Goal: Navigation & Orientation: Find specific page/section

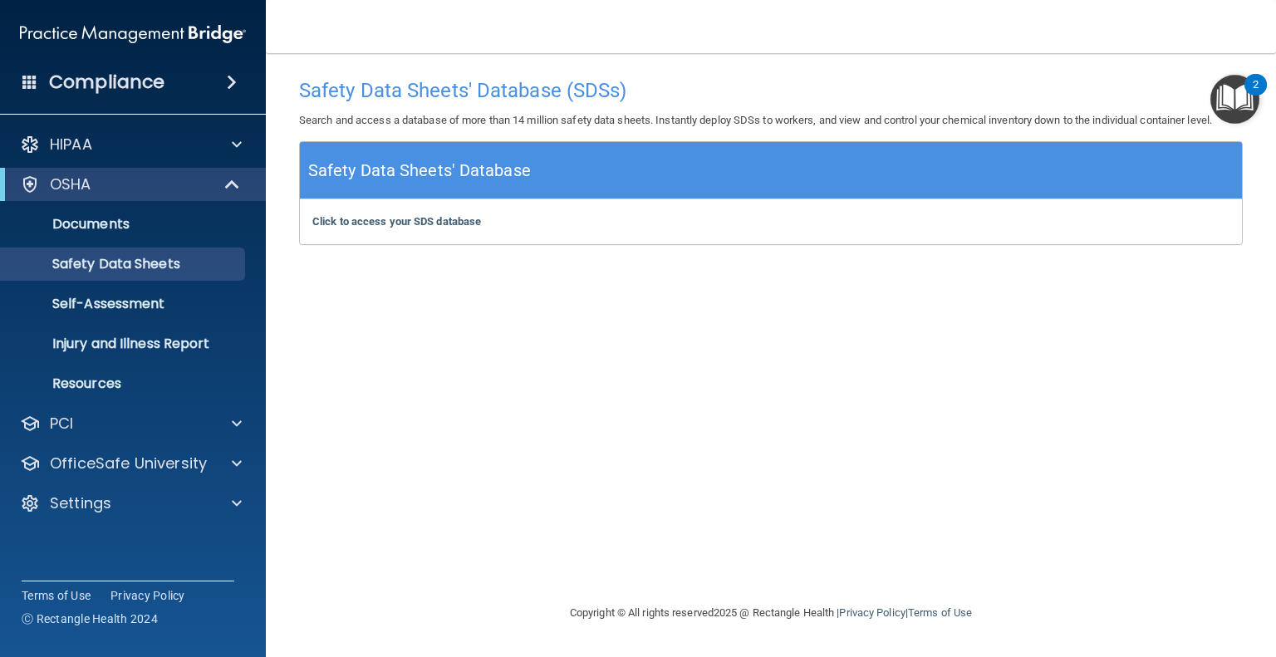
click at [1236, 100] on img "Open Resource Center, 2 new notifications" at bounding box center [1235, 99] width 49 height 49
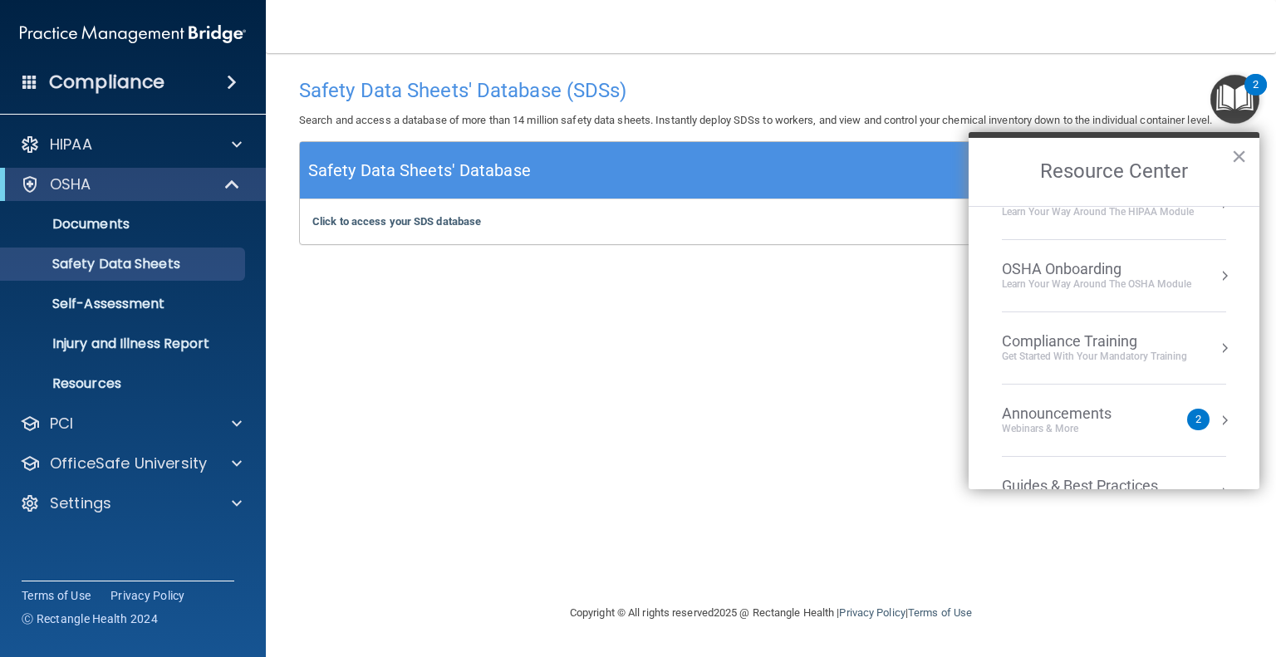
scroll to position [235, 0]
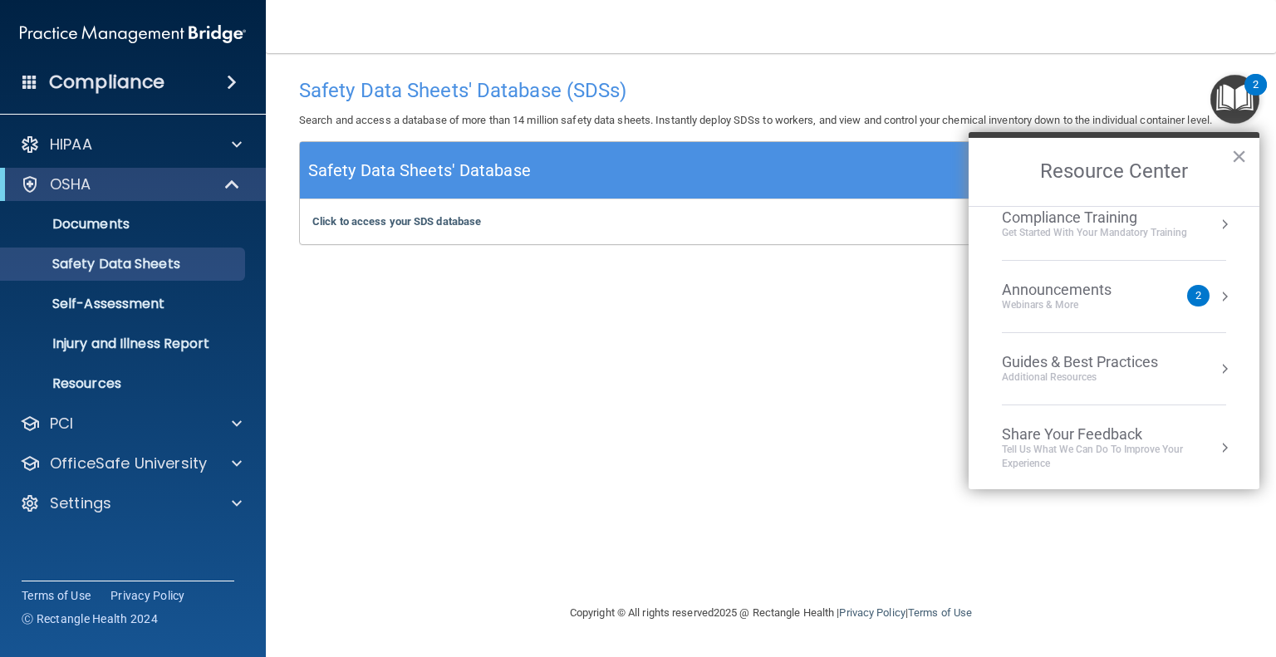
click at [1161, 285] on div "Announcements Webinars & More" at bounding box center [1090, 297] width 176 height 32
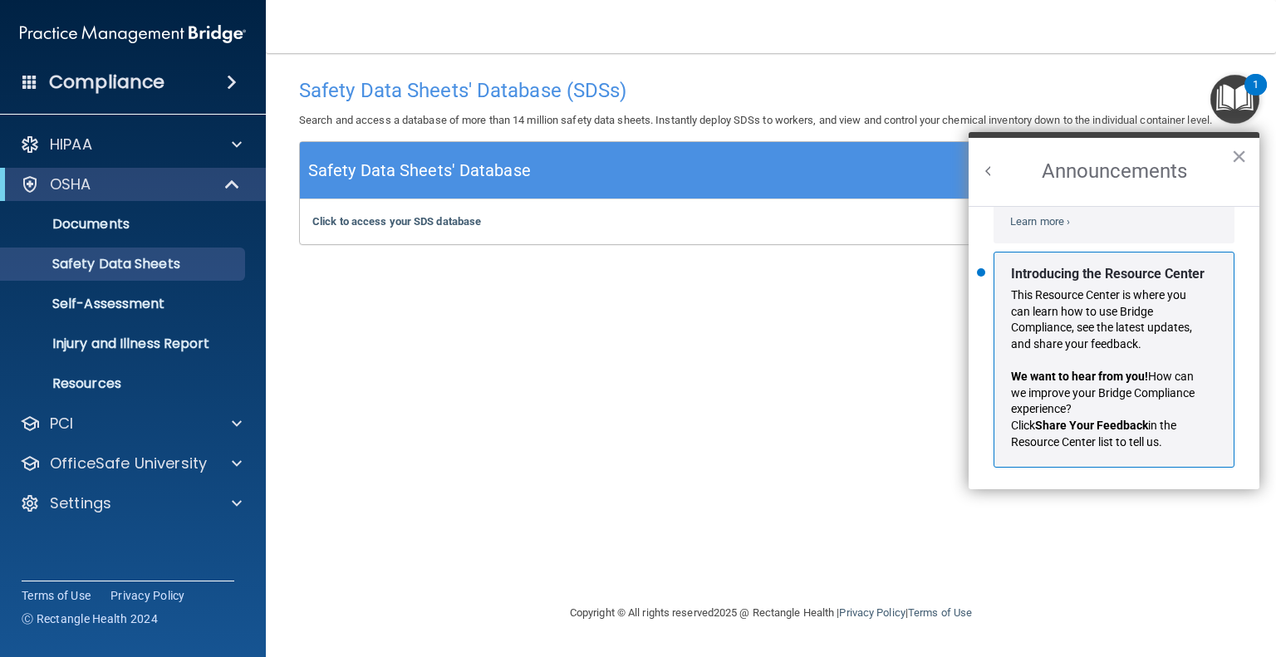
scroll to position [272, 0]
click at [1240, 152] on button "×" at bounding box center [1239, 156] width 16 height 27
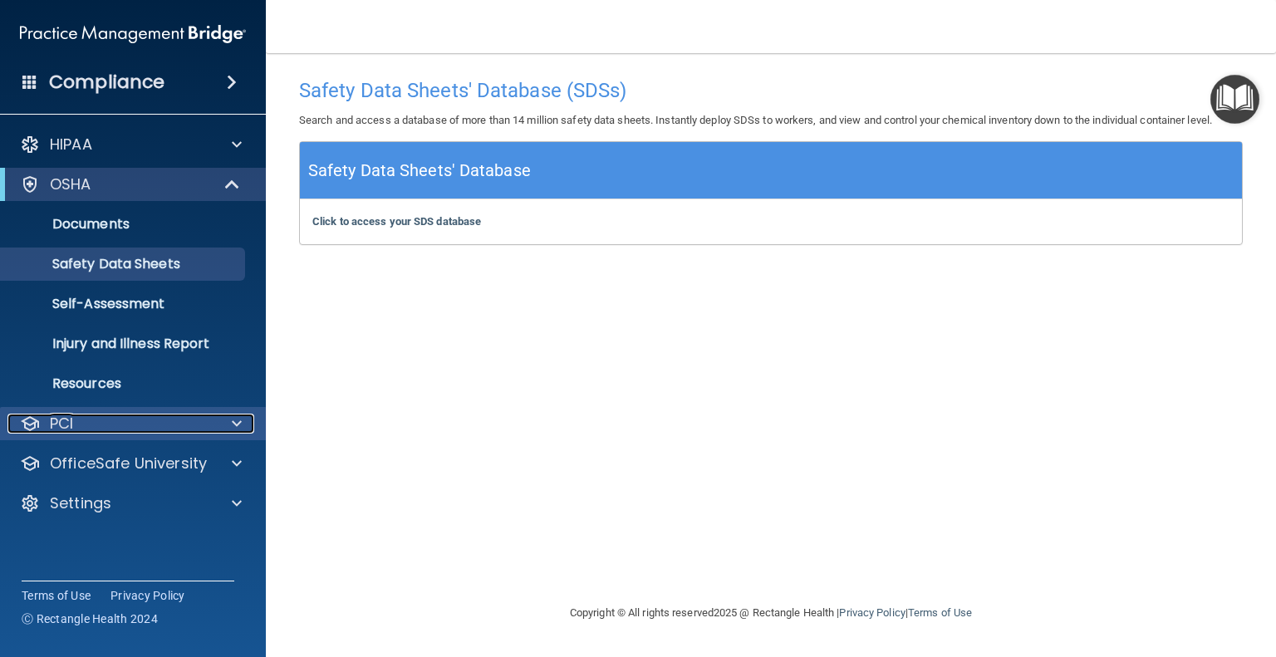
click at [135, 429] on div "PCI" at bounding box center [110, 424] width 206 height 20
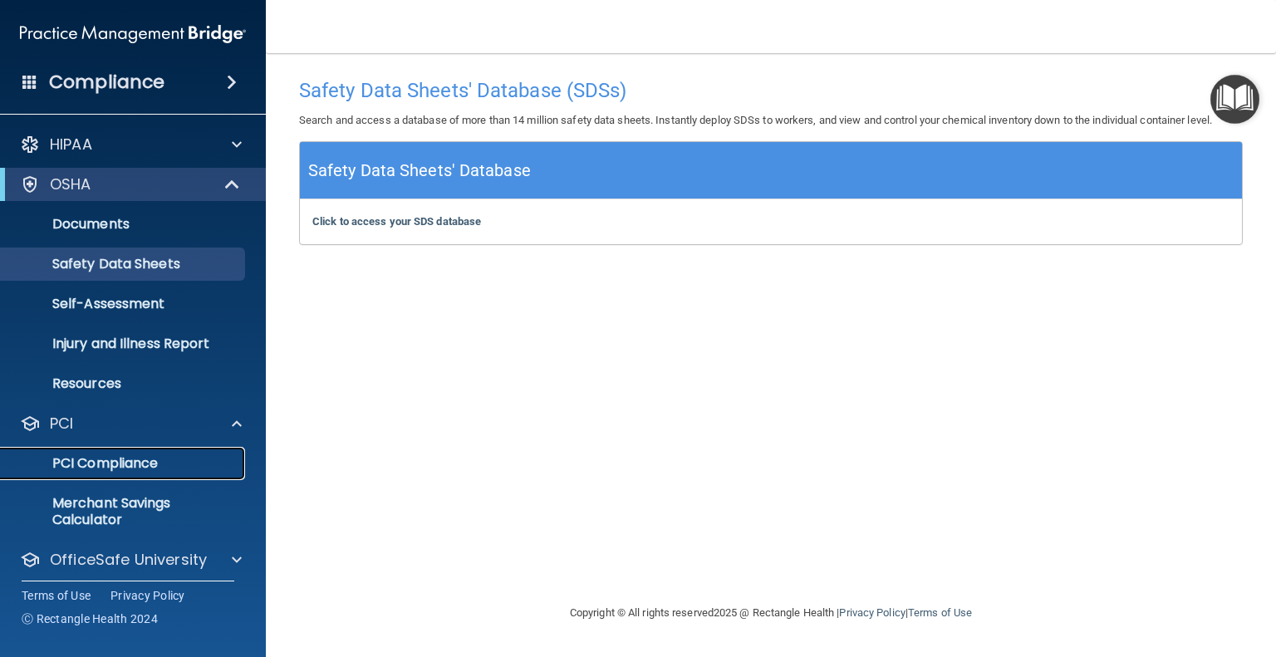
click at [140, 470] on p "PCI Compliance" at bounding box center [124, 463] width 227 height 17
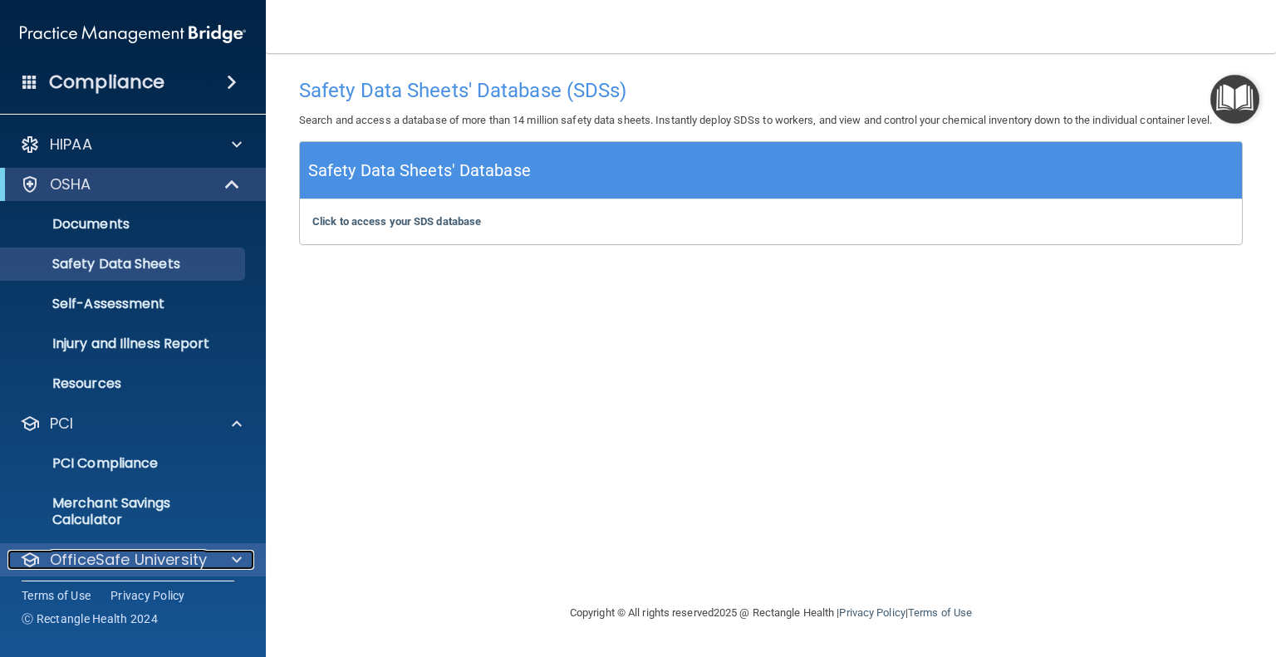
click at [144, 557] on p "OfficeSafe University" at bounding box center [128, 560] width 157 height 20
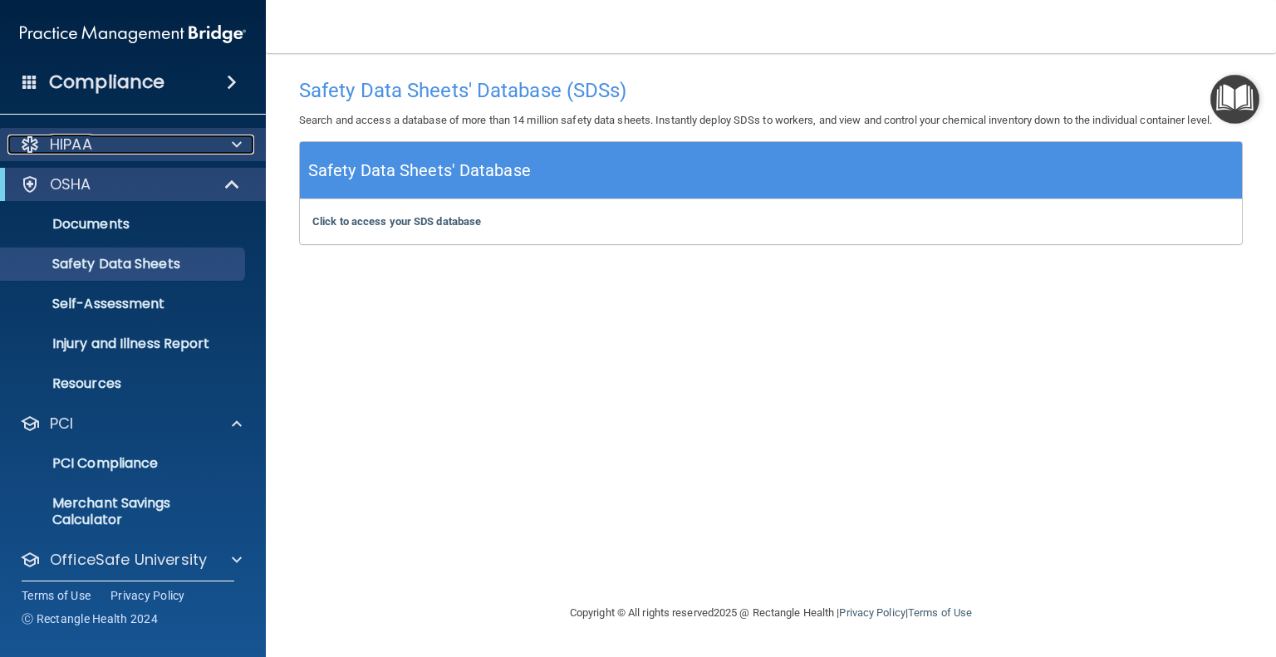
click at [157, 145] on div "HIPAA" at bounding box center [110, 145] width 206 height 20
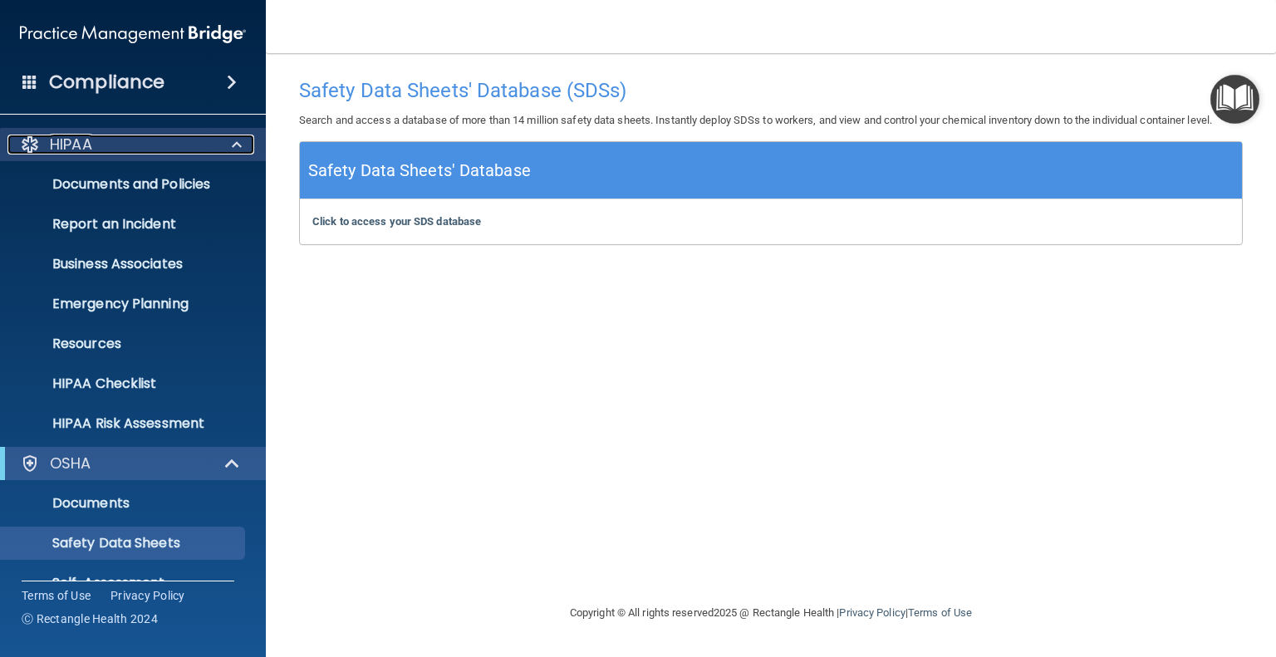
click at [157, 145] on div "HIPAA" at bounding box center [110, 145] width 206 height 20
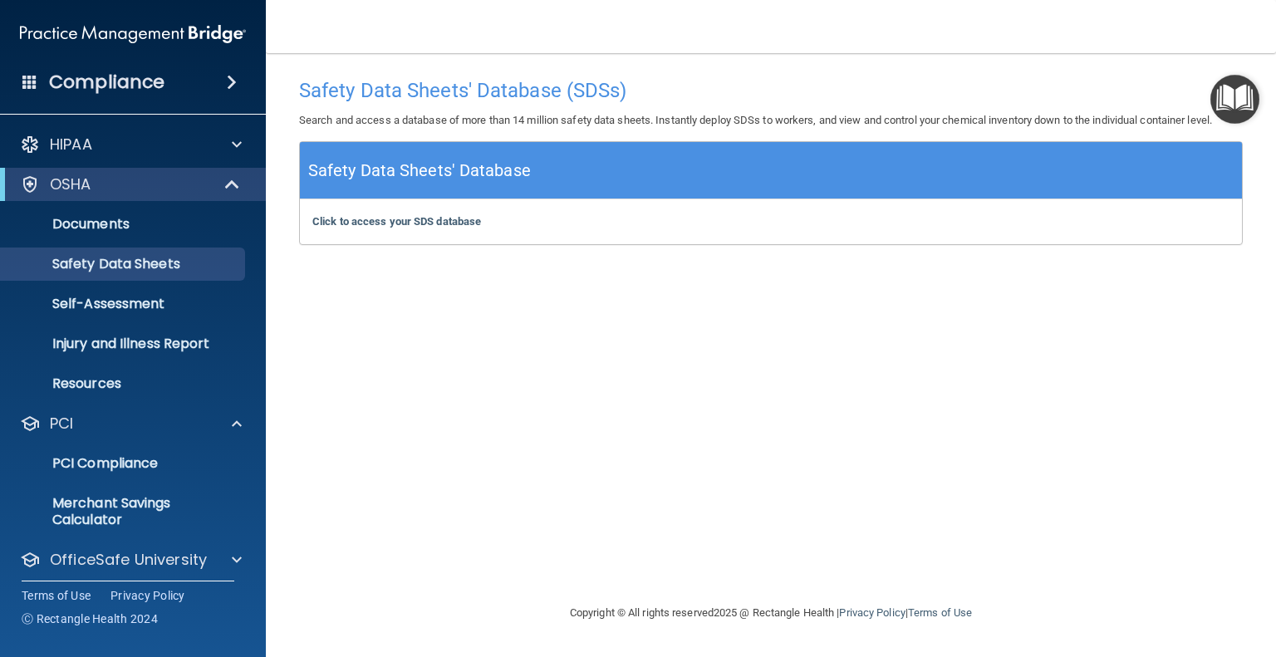
click at [37, 82] on span at bounding box center [29, 81] width 15 height 15
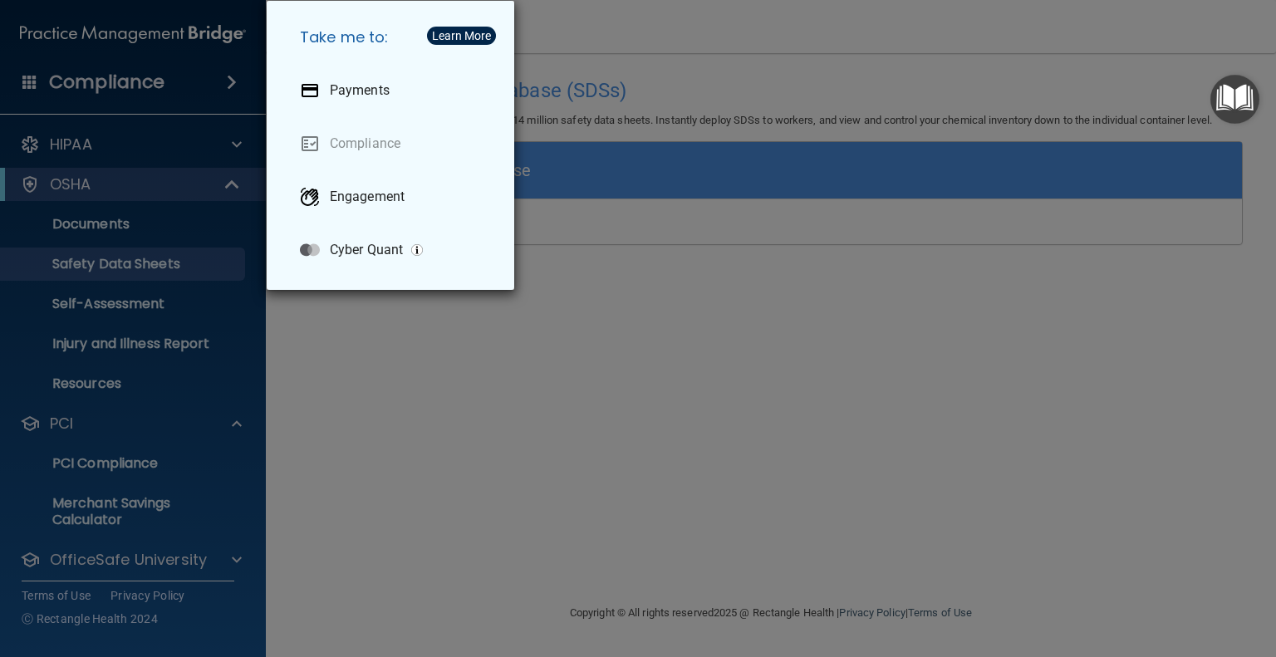
click at [233, 81] on div "Take me to: Payments Compliance Engagement Cyber Quant" at bounding box center [638, 328] width 1276 height 657
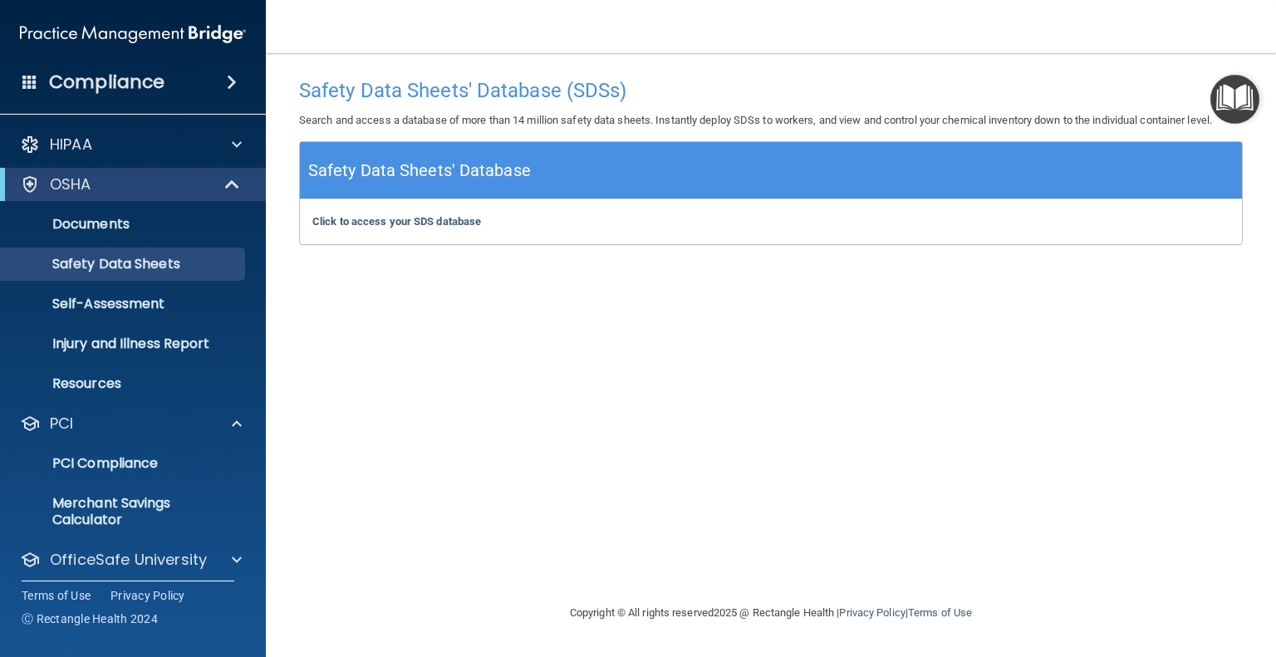
click at [227, 81] on span at bounding box center [232, 82] width 10 height 20
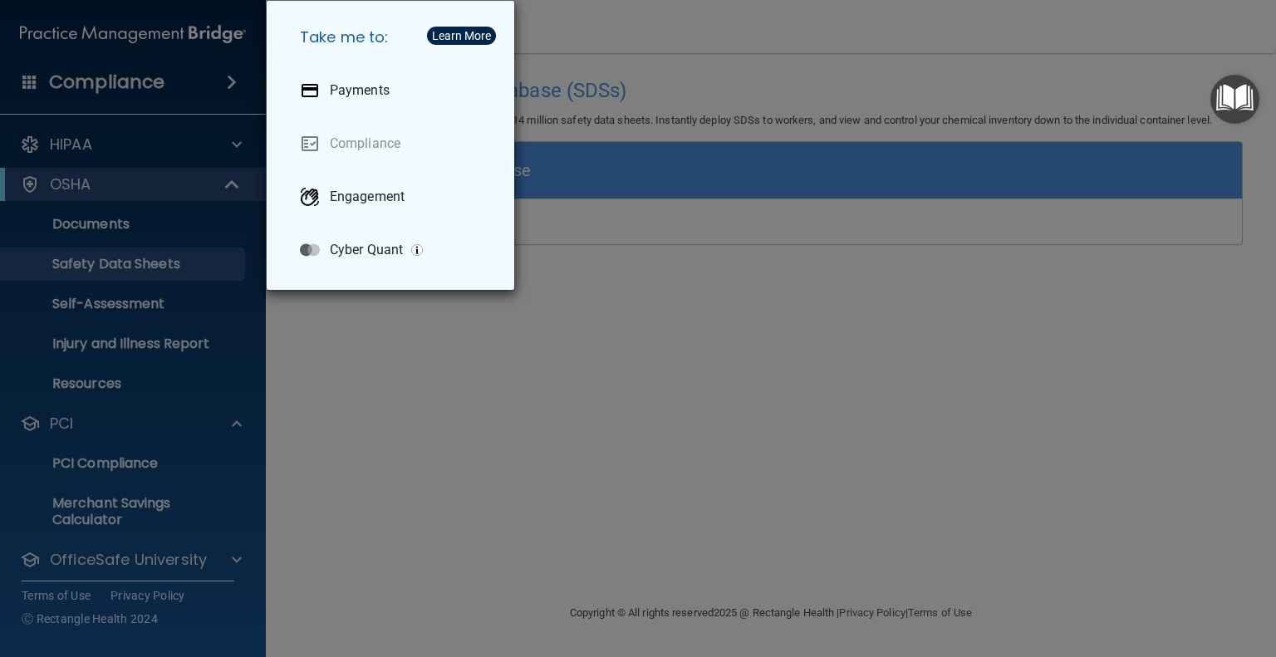
click at [226, 81] on div "Take me to: Payments Compliance Engagement Cyber Quant" at bounding box center [638, 328] width 1276 height 657
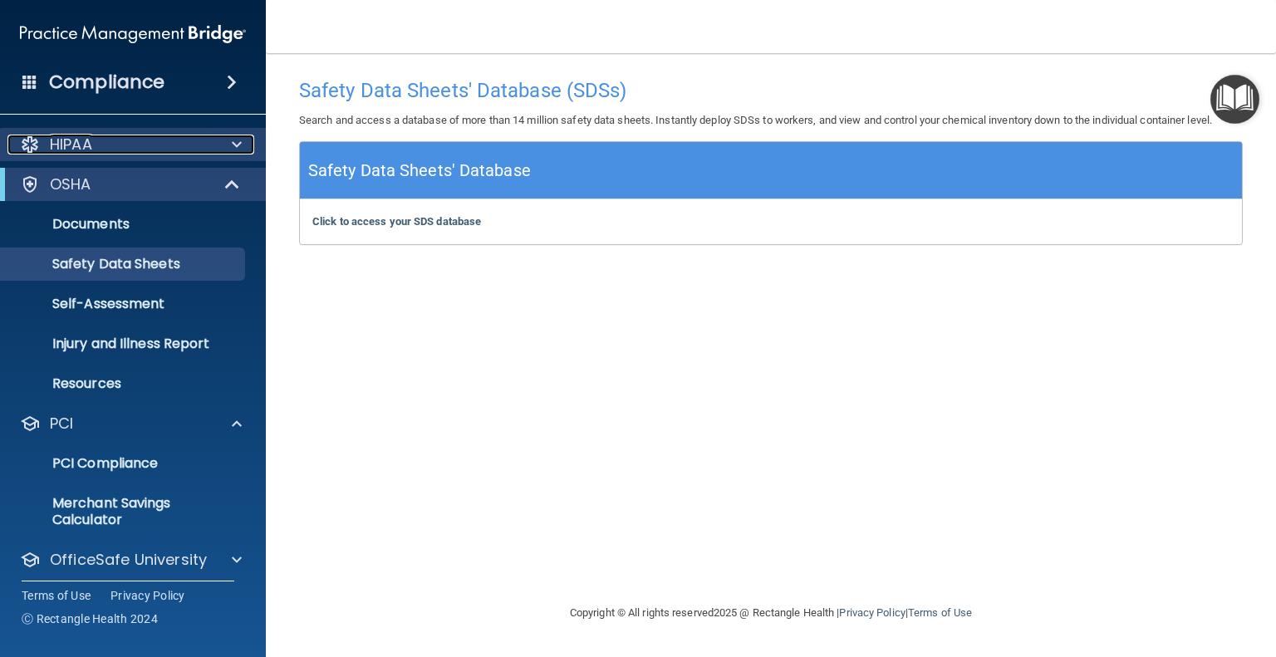
click at [212, 136] on div "HIPAA" at bounding box center [110, 145] width 206 height 20
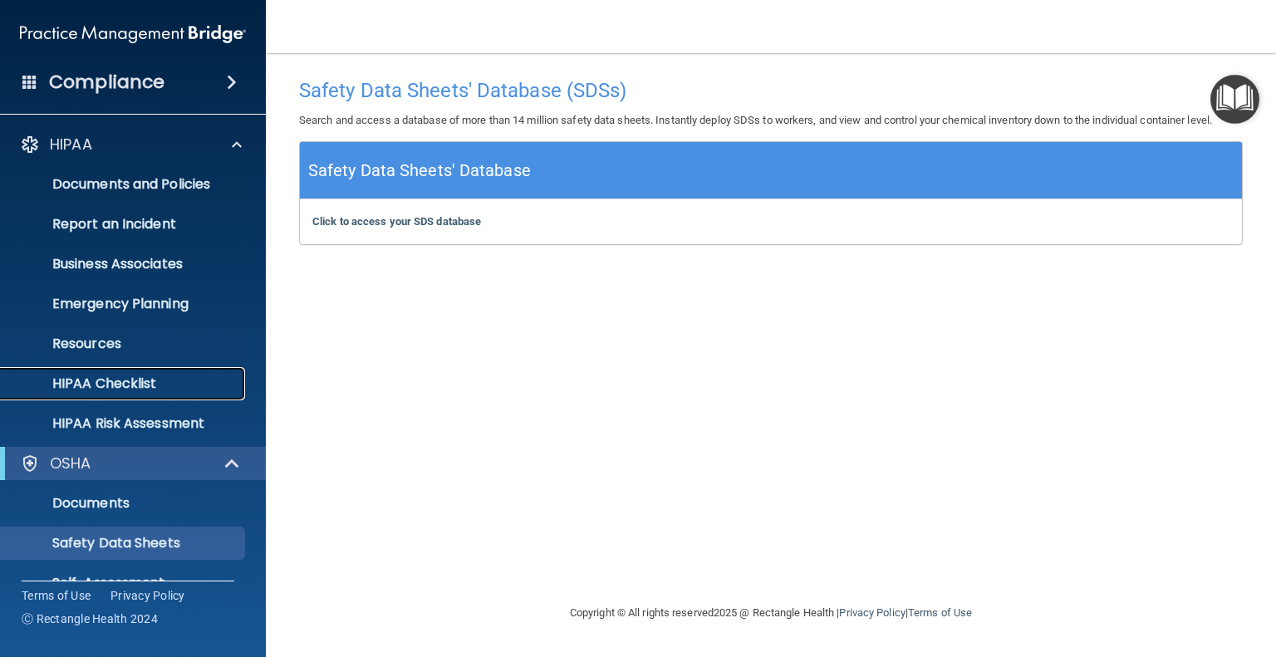
click at [99, 376] on p "HIPAA Checklist" at bounding box center [124, 384] width 227 height 17
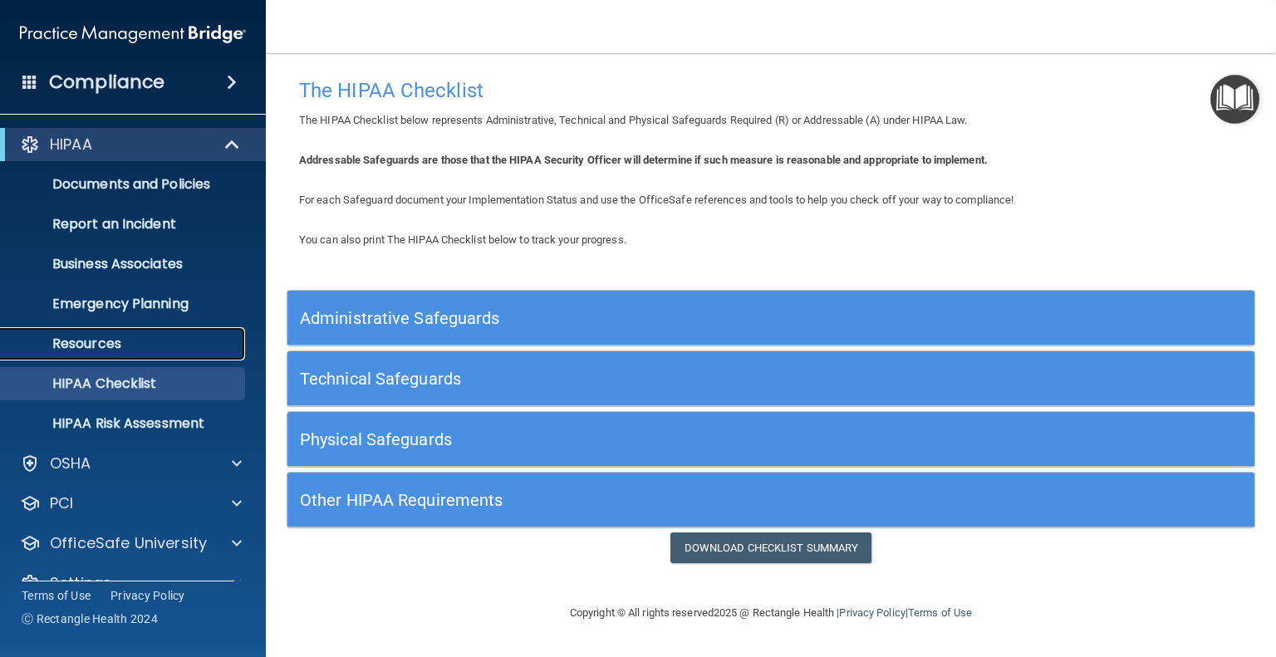
click at [130, 344] on p "Resources" at bounding box center [124, 344] width 227 height 17
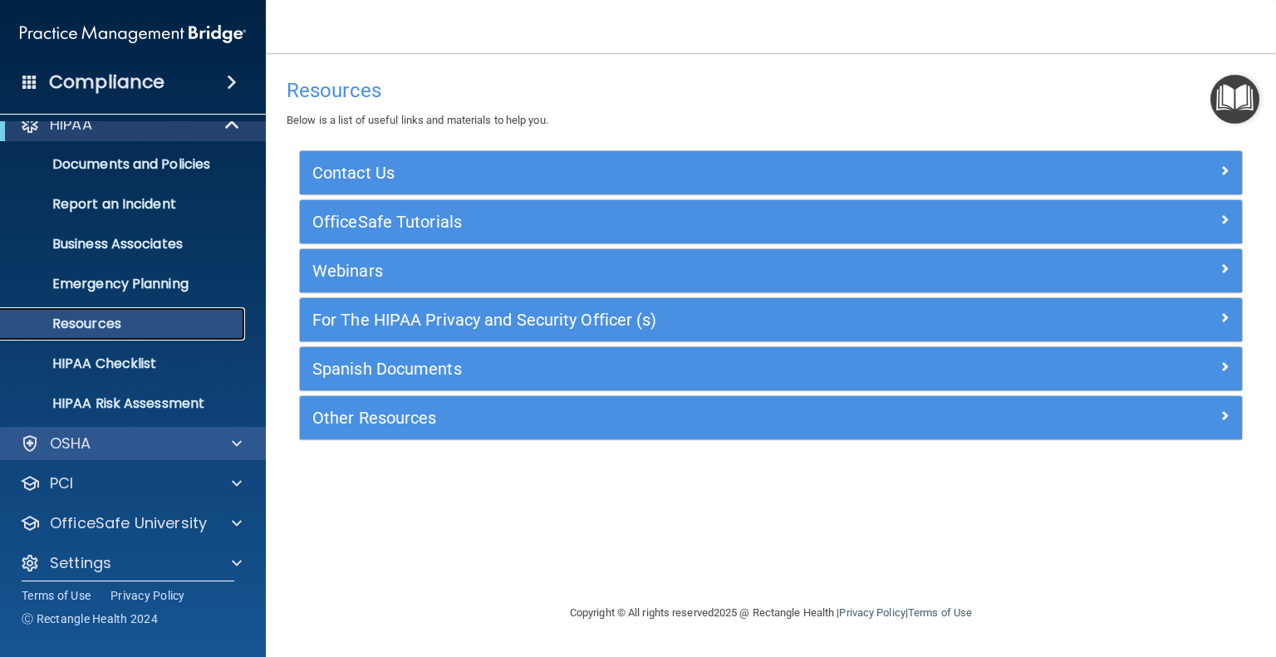
scroll to position [32, 0]
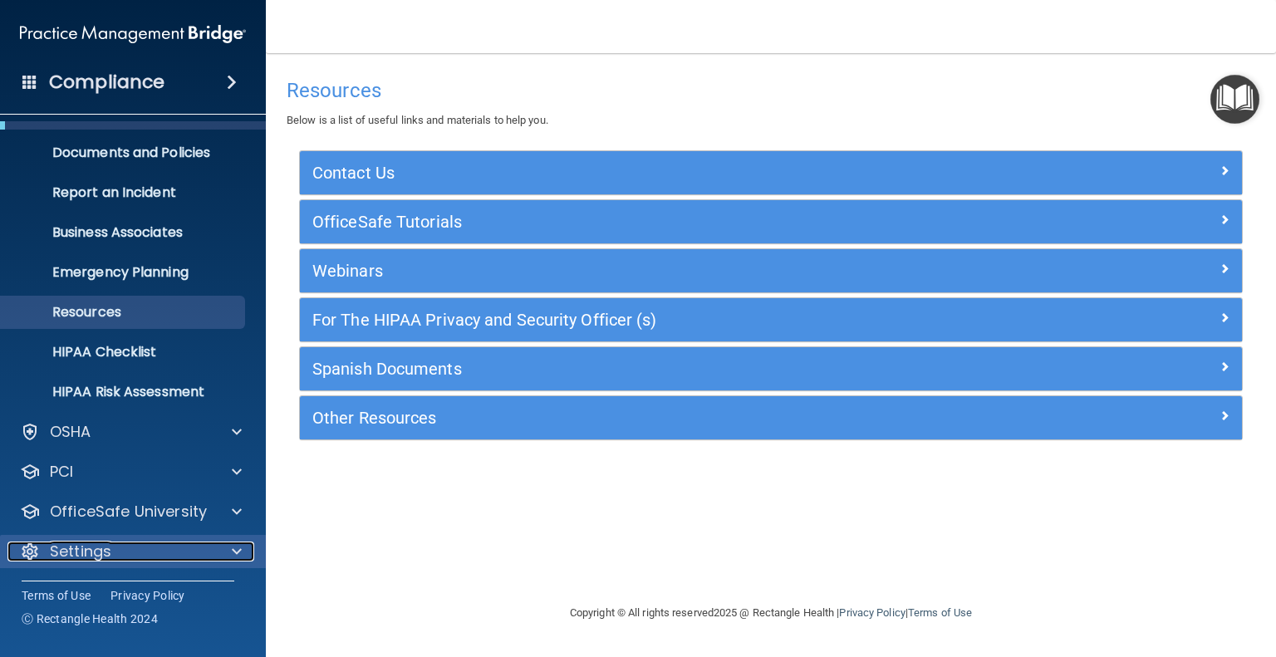
click at [155, 551] on div "Settings" at bounding box center [110, 552] width 206 height 20
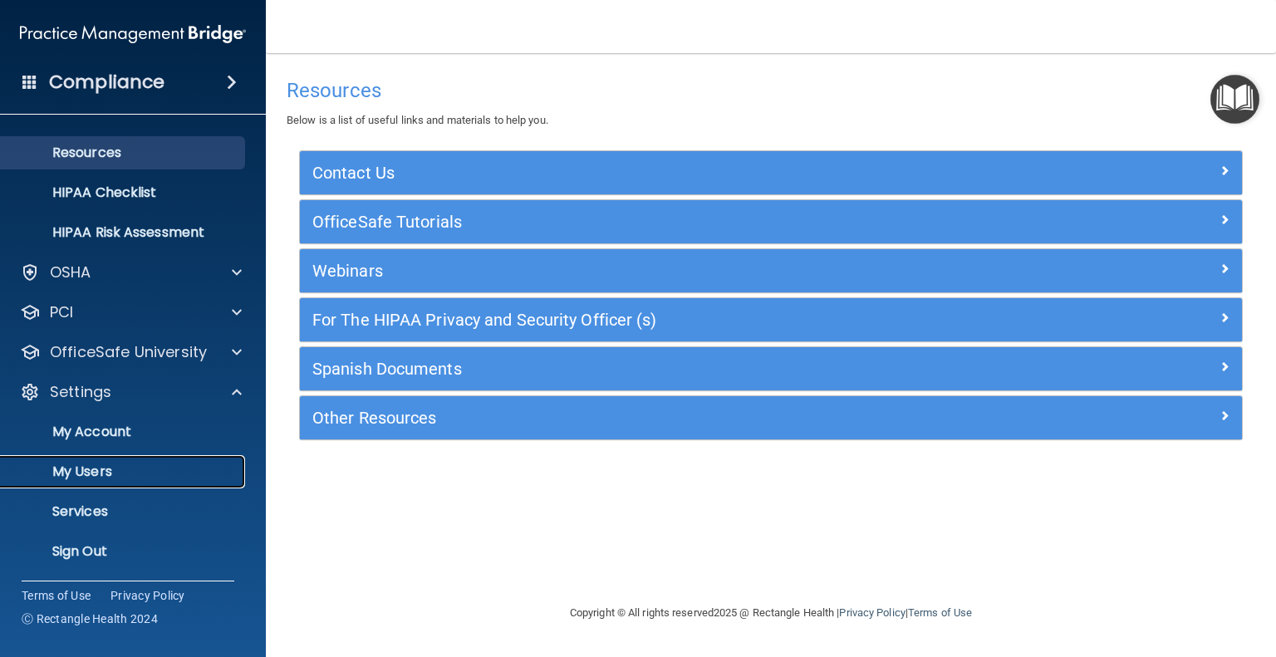
click at [121, 469] on p "My Users" at bounding box center [124, 472] width 227 height 17
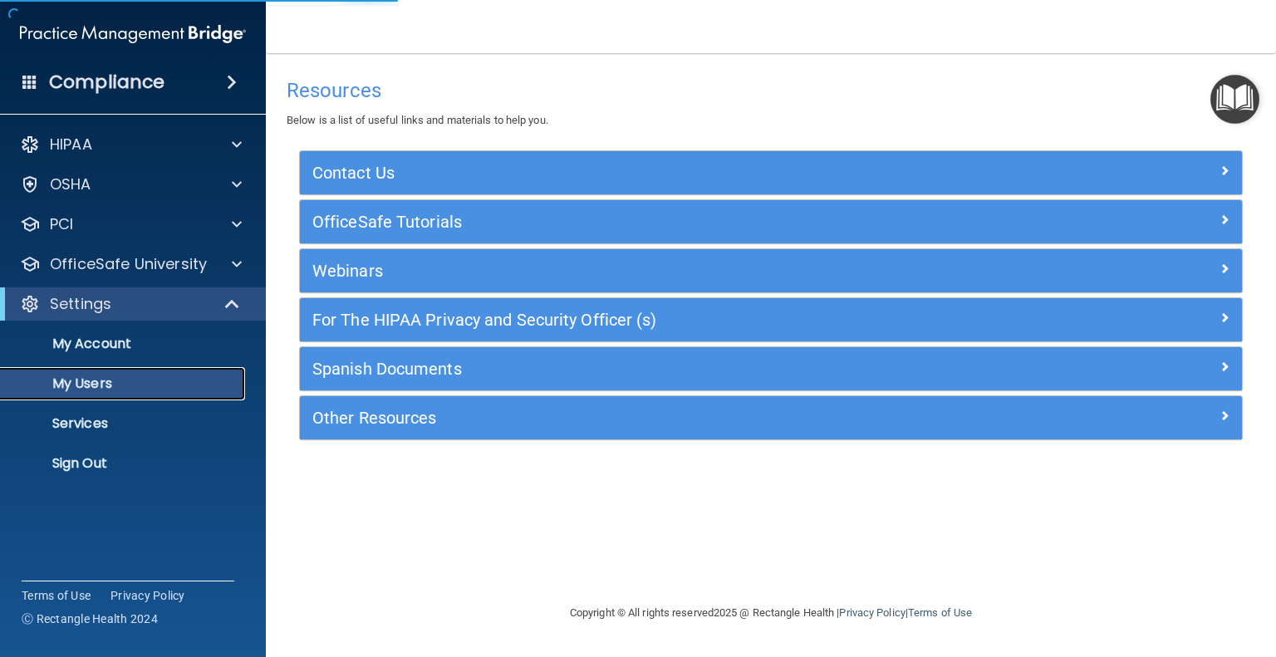
select select "20"
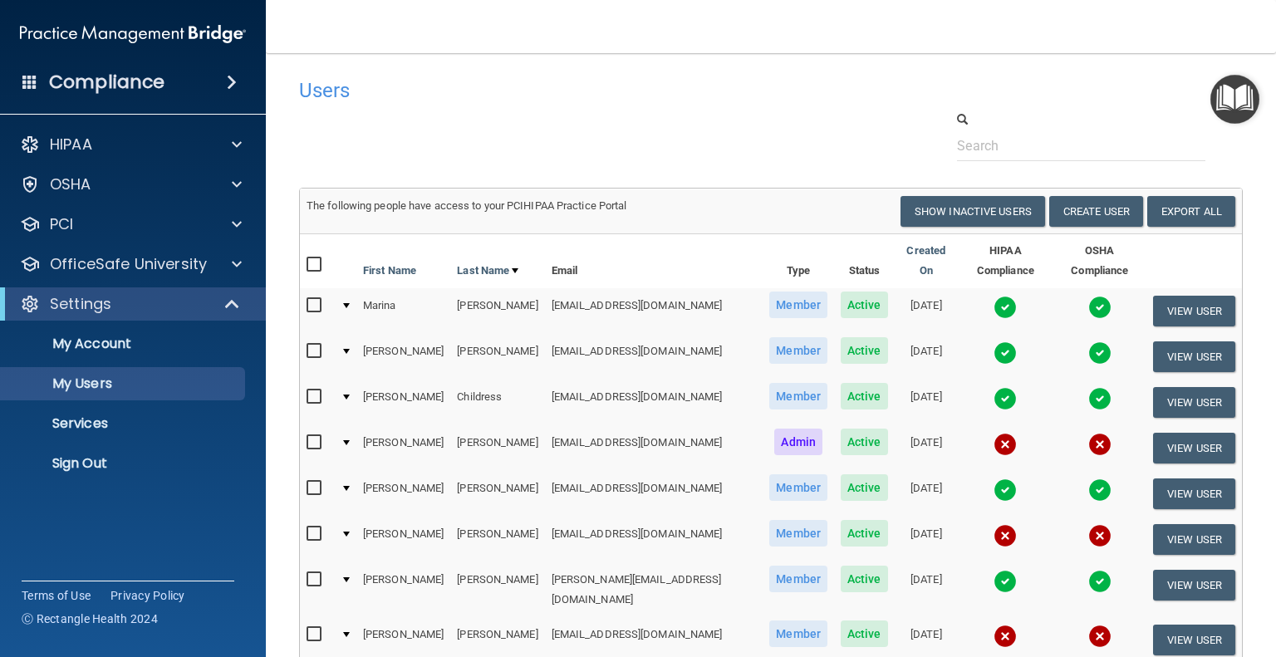
click at [1235, 87] on img "Open Resource Center" at bounding box center [1235, 99] width 49 height 49
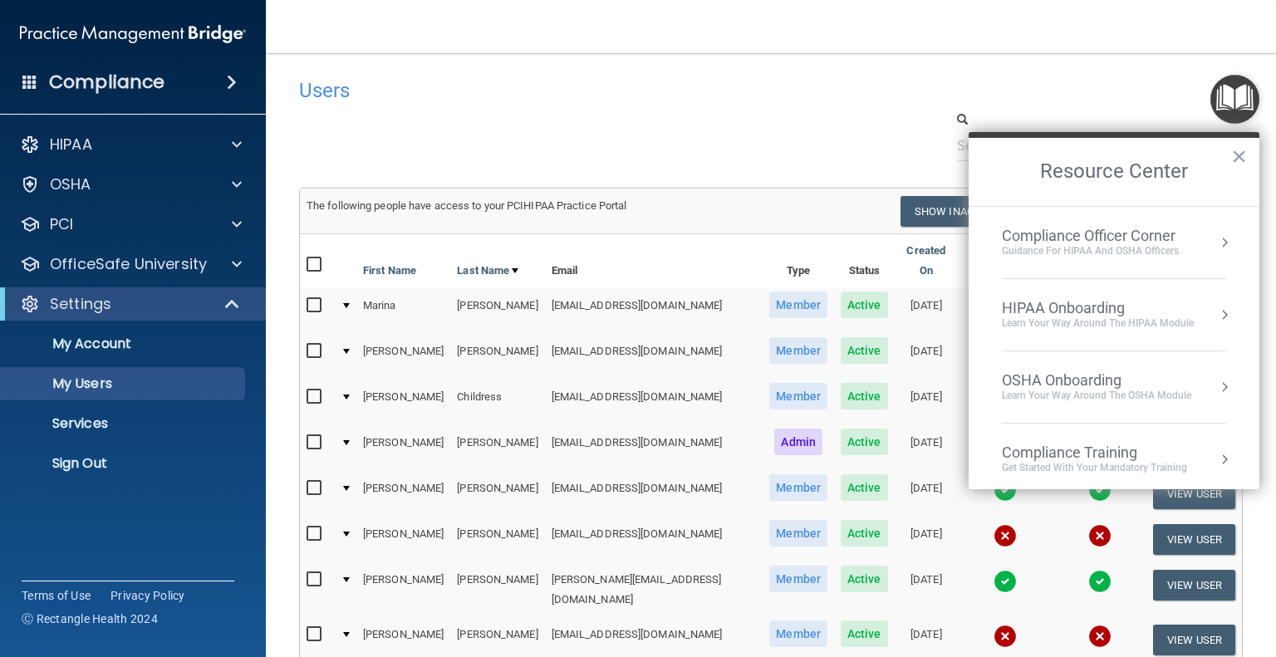
click at [1080, 23] on nav "Toggle navigation [PERSON_NAME] [EMAIL_ADDRESS][DOMAIN_NAME] Manage My Enterpri…" at bounding box center [771, 26] width 1010 height 53
click at [319, 83] on h4 "Users" at bounding box center [569, 91] width 540 height 22
click at [1237, 155] on button "×" at bounding box center [1239, 156] width 16 height 27
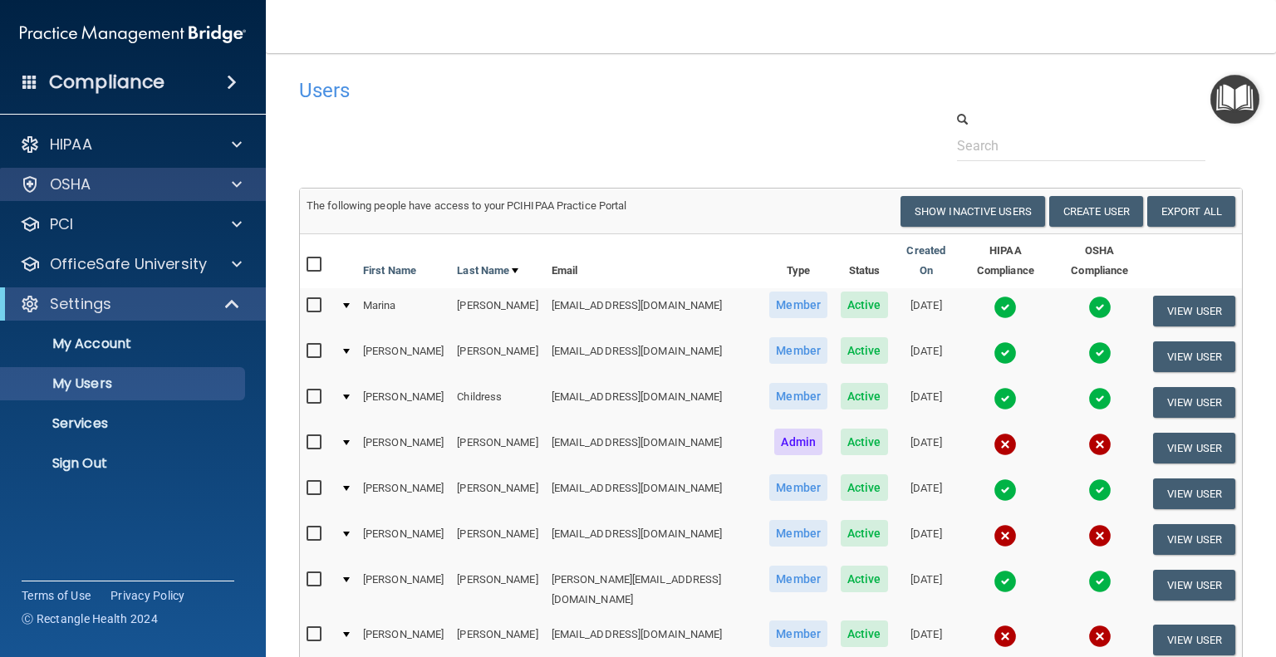
click at [153, 195] on div "OSHA" at bounding box center [133, 184] width 267 height 33
click at [233, 186] on span at bounding box center [237, 184] width 10 height 20
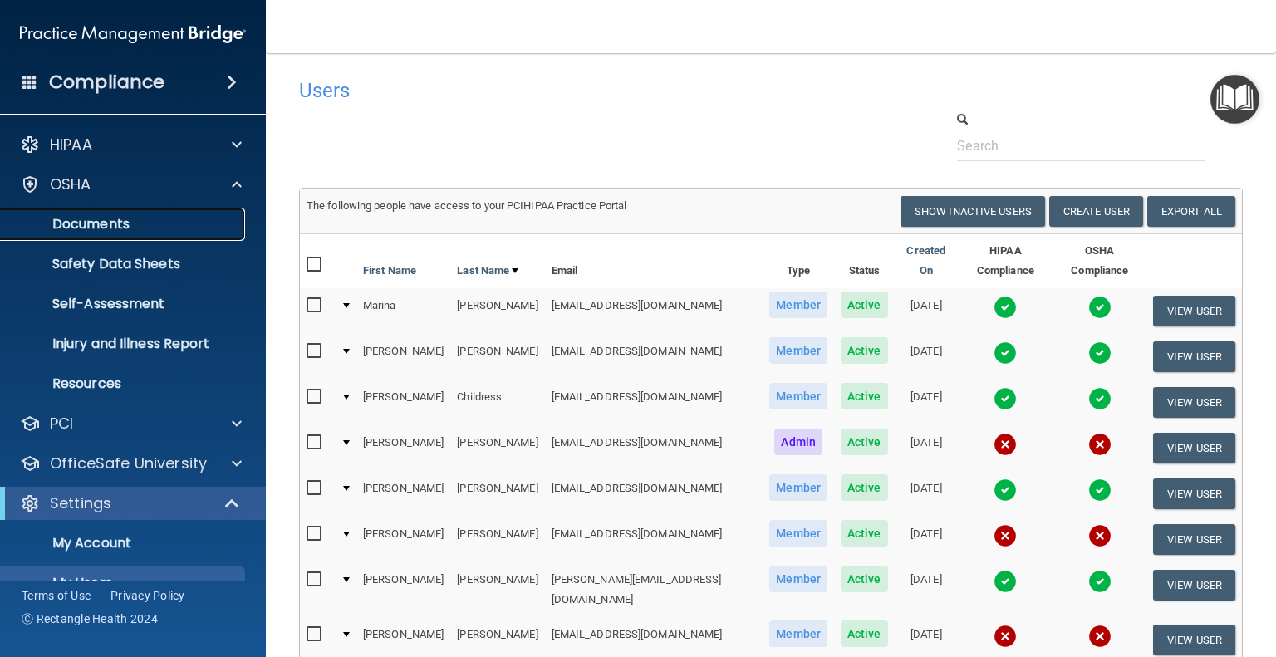
click at [167, 236] on link "Documents" at bounding box center [114, 224] width 262 height 33
